Goal: Communication & Community: Answer question/provide support

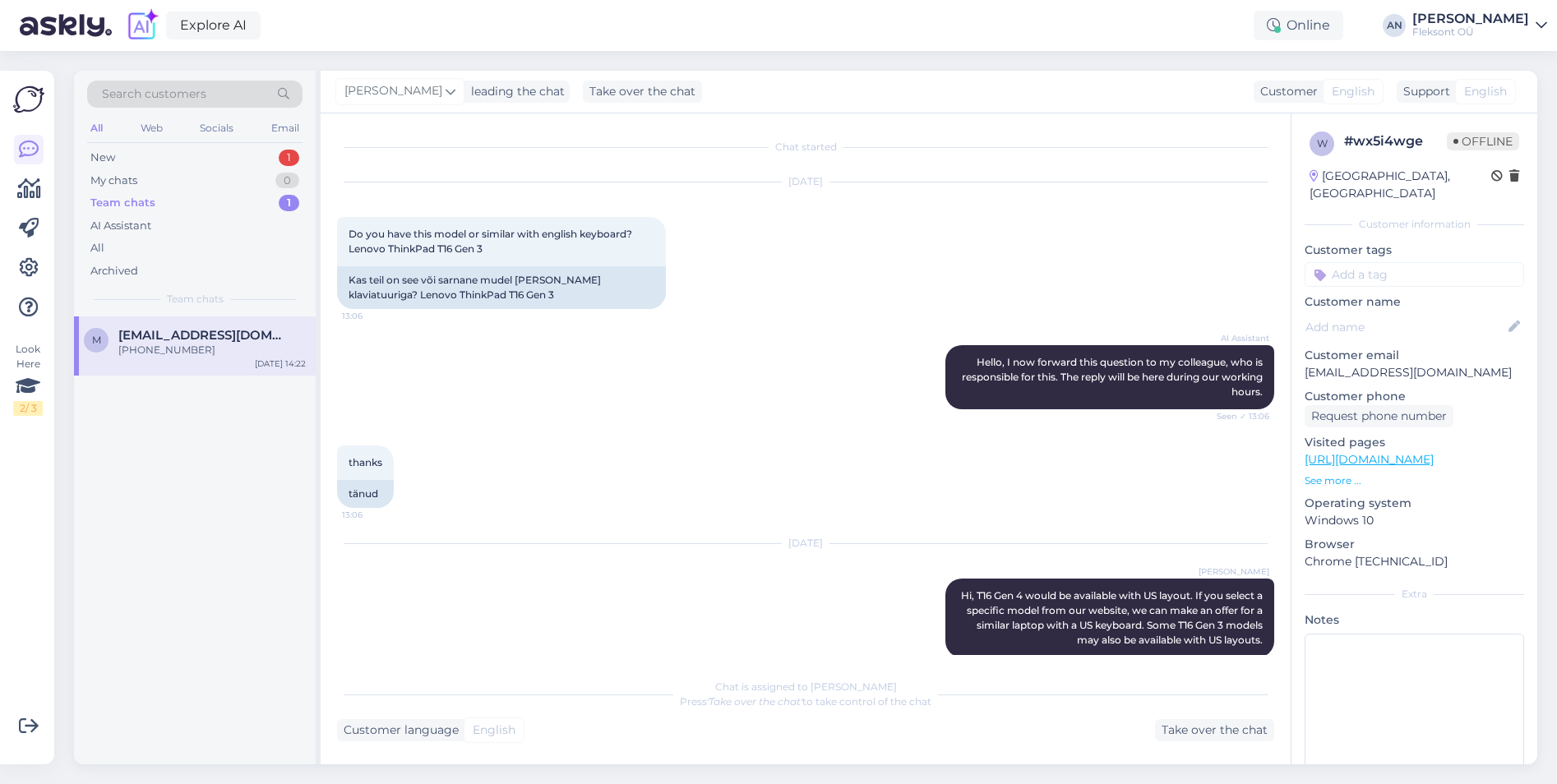
scroll to position [1255, 0]
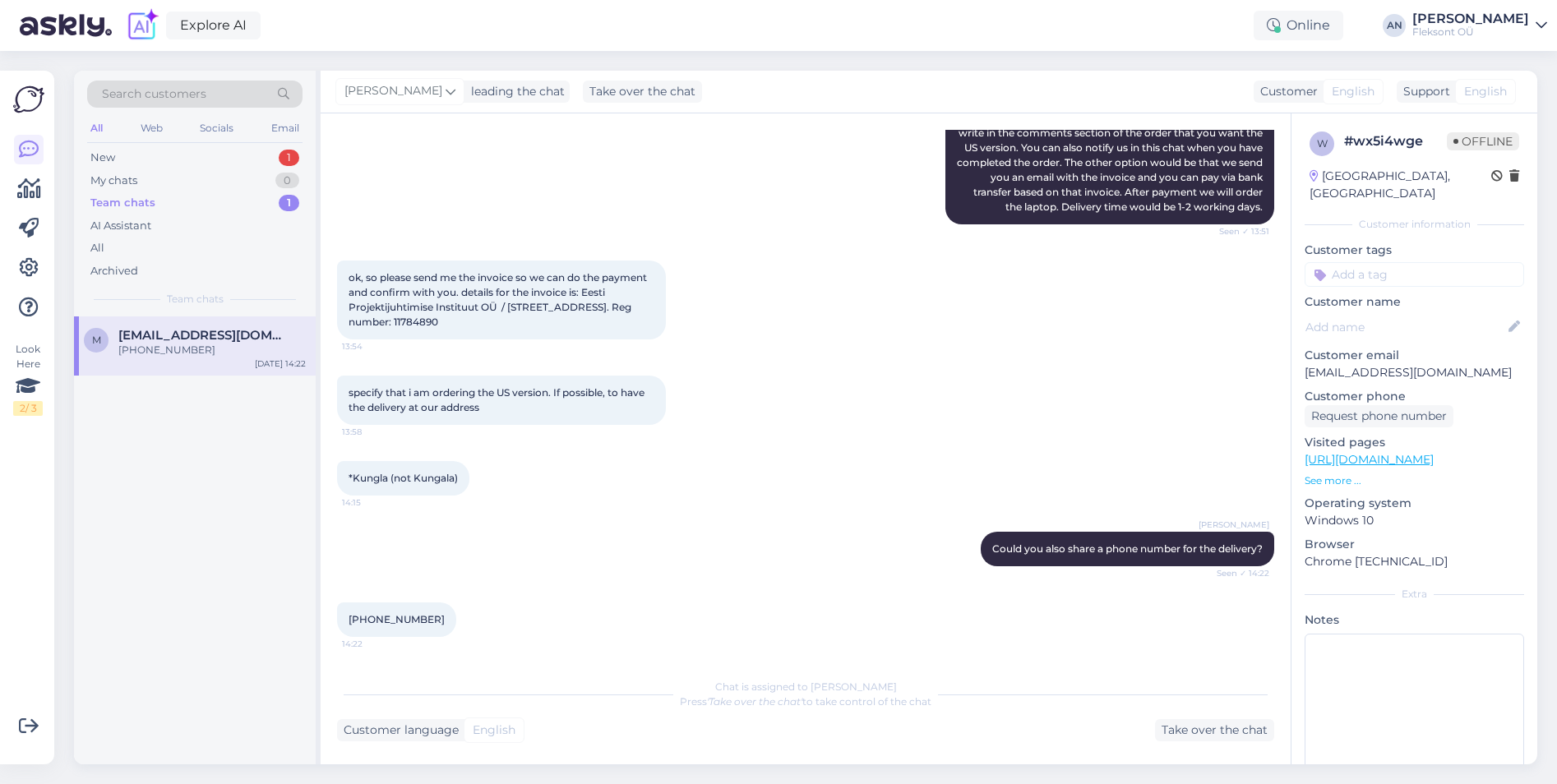
click at [161, 353] on div "[PHONE_NUMBER]" at bounding box center [212, 350] width 187 height 15
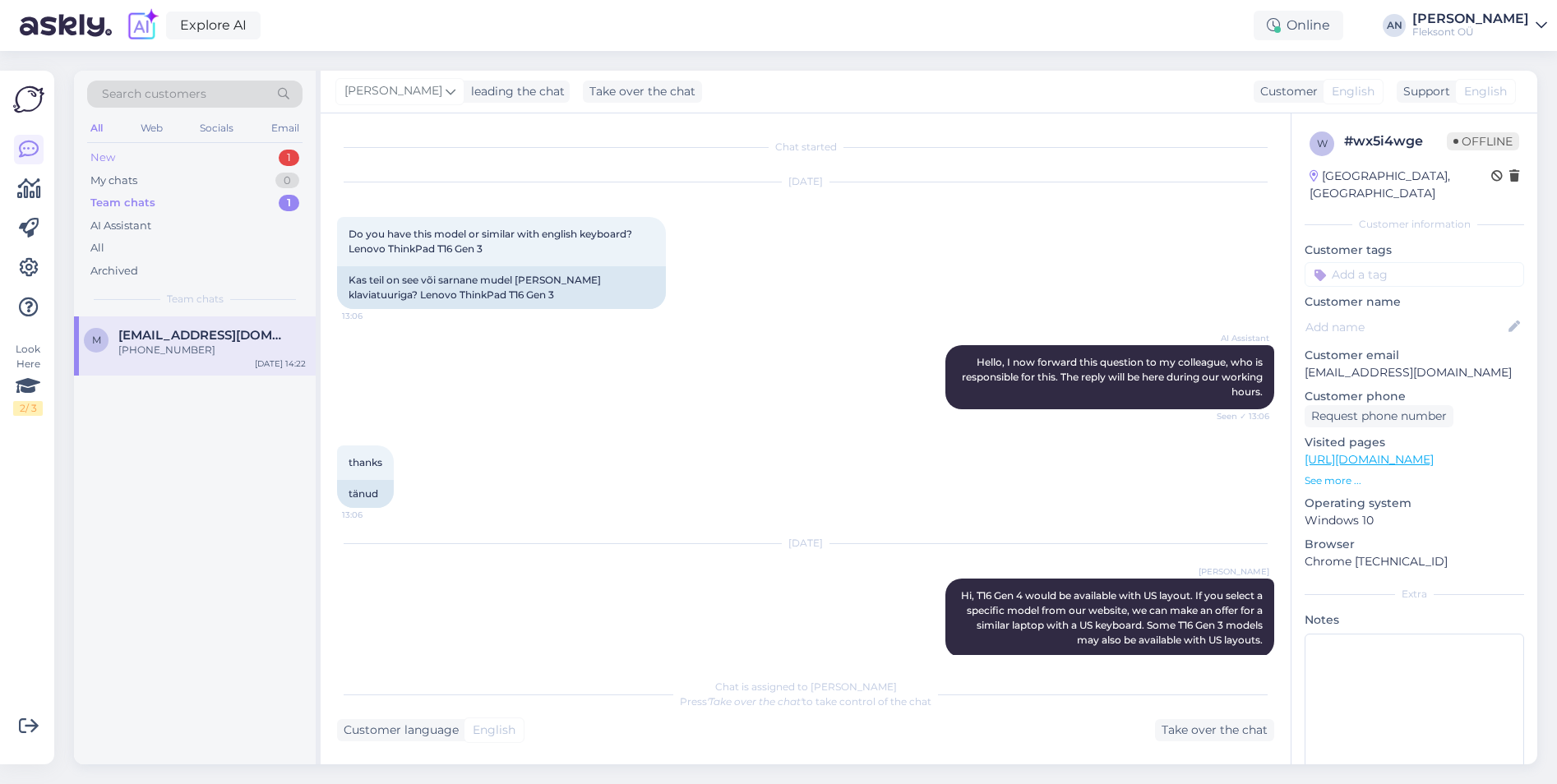
click at [138, 156] on div "New 1" at bounding box center [195, 158] width 216 height 23
click at [194, 353] on div "Hello, I am routing this question to the colleague who is responsible for this …" at bounding box center [212, 357] width 187 height 29
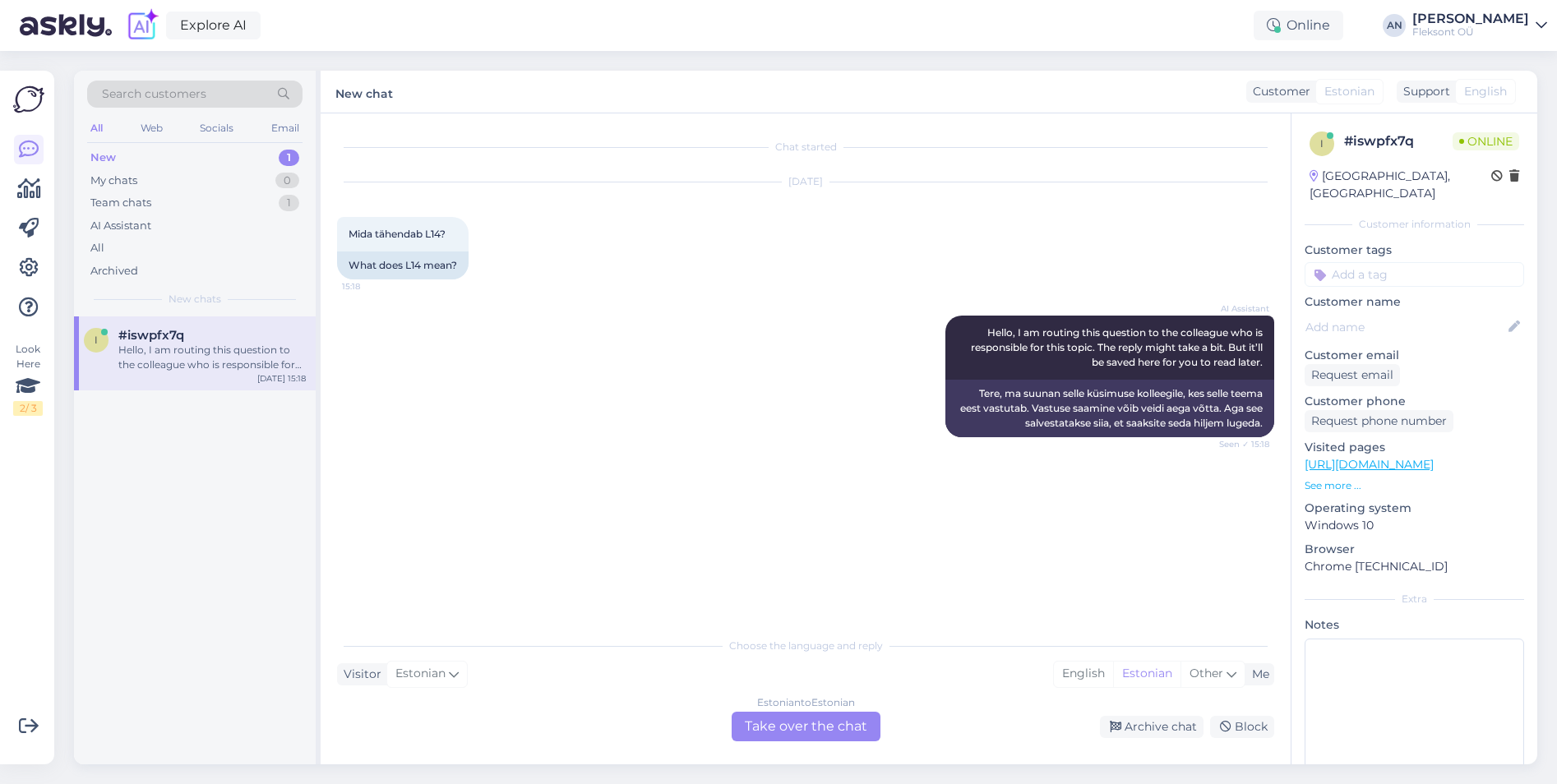
click at [640, 409] on div "AI Assistant Hello, I am routing this question to the colleague who is responsi…" at bounding box center [805, 376] width 937 height 158
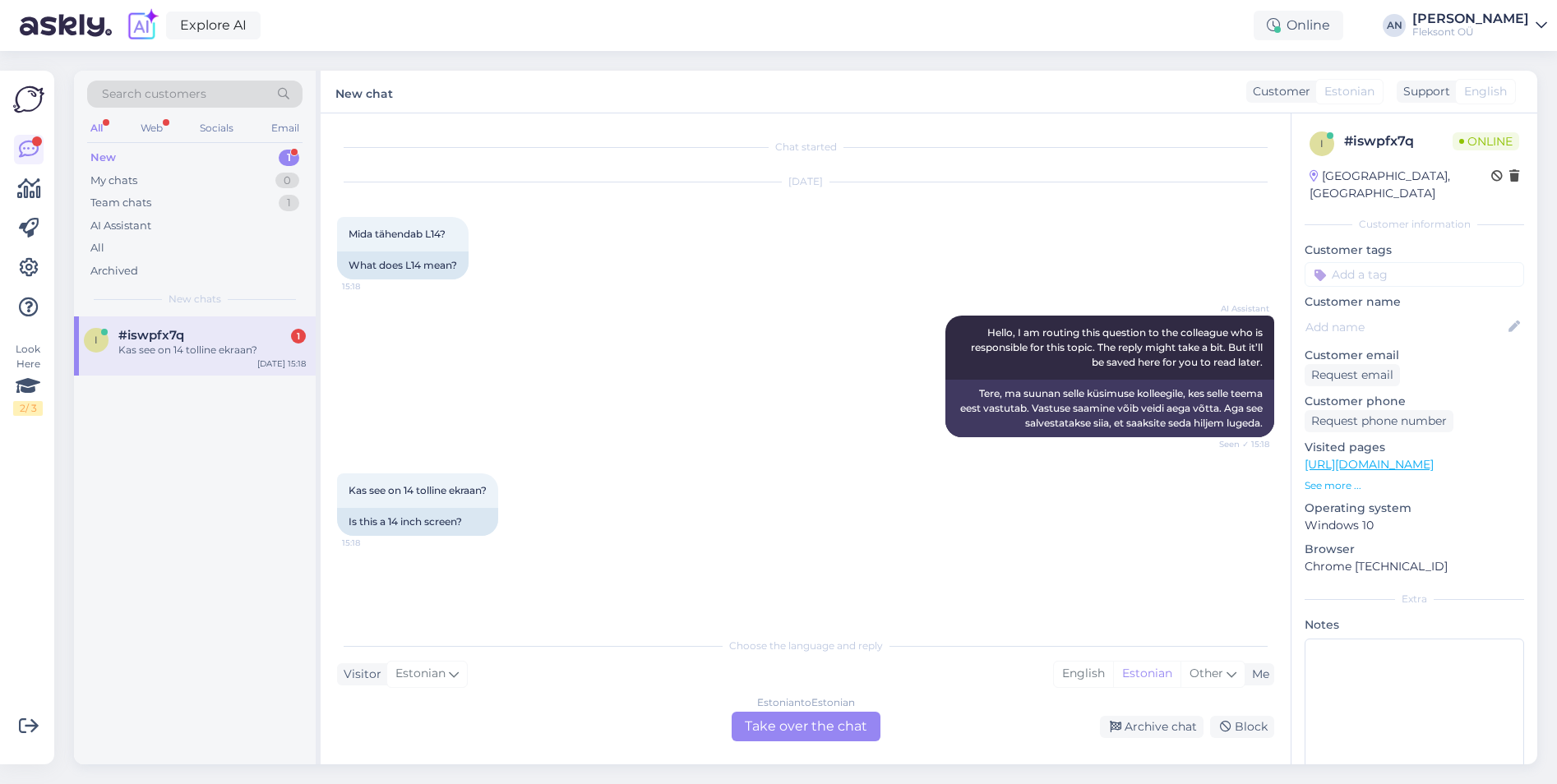
click at [805, 735] on div "Estonian to Estonian Take over the chat" at bounding box center [806, 726] width 149 height 29
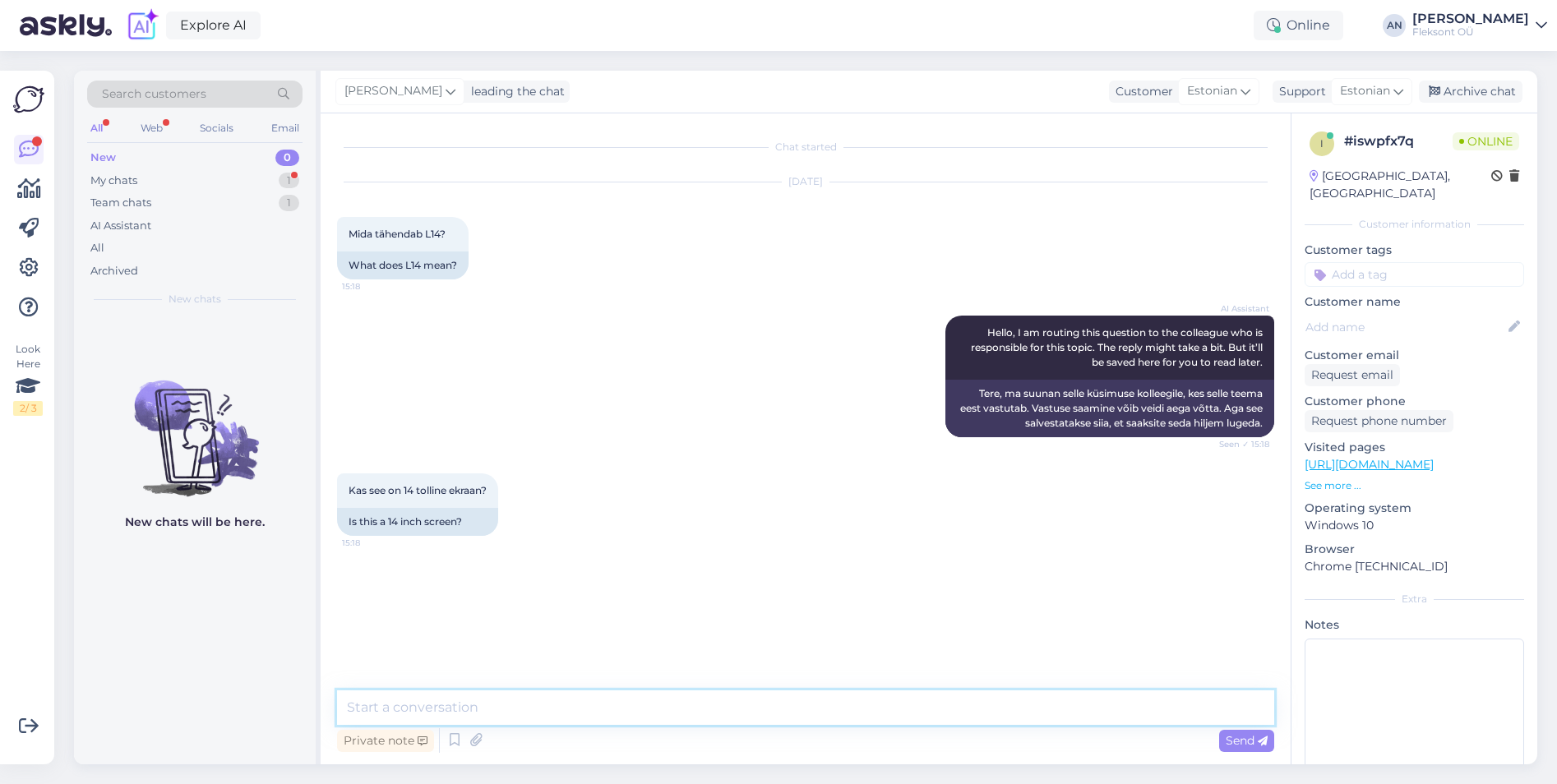
click at [648, 701] on textarea at bounding box center [805, 707] width 937 height 34
click at [647, 707] on textarea at bounding box center [805, 707] width 937 height 34
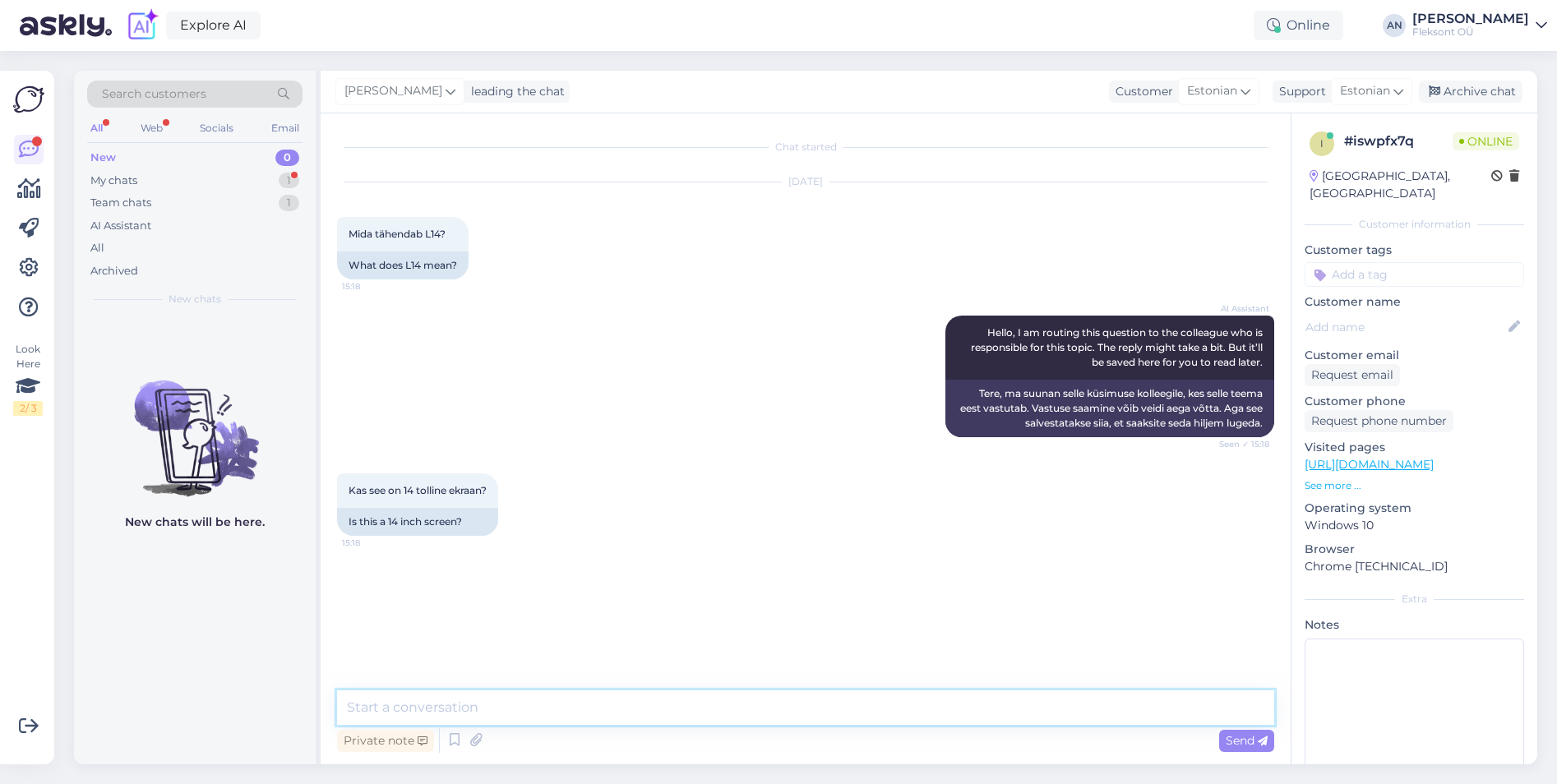
click at [647, 707] on textarea at bounding box center [805, 707] width 937 height 34
type textarea "Tere"
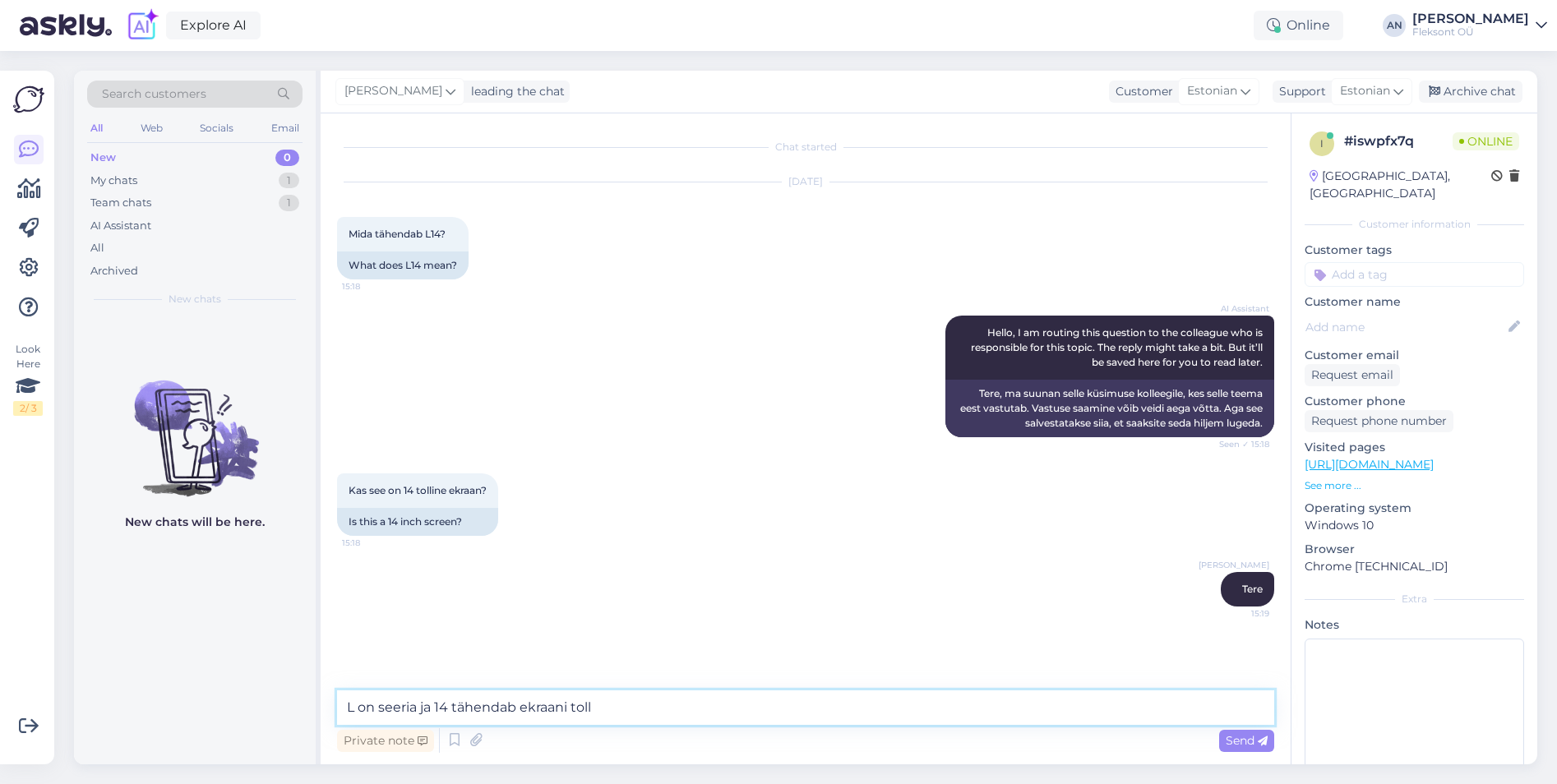
type textarea "L on seeria ja 14 tähendab ekraani tolli"
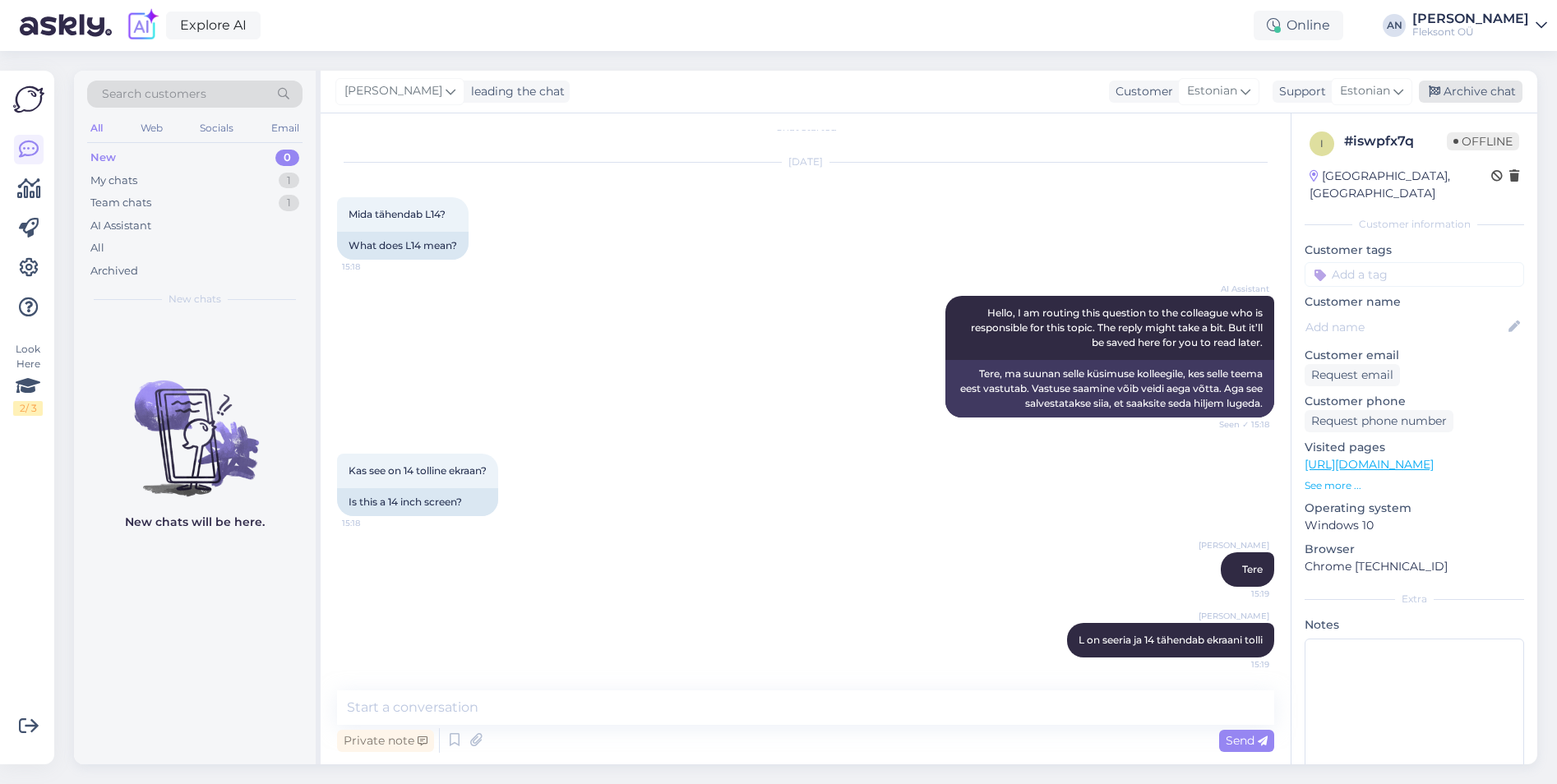
click at [1479, 91] on div "Archive chat" at bounding box center [1470, 91] width 103 height 22
